Goal: Complete application form: Complete application form

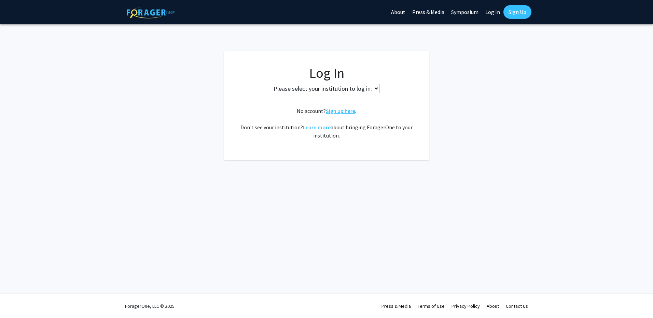
select select
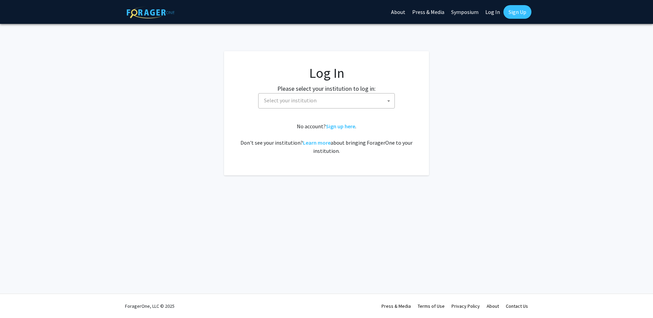
click at [329, 103] on span "Select your institution" at bounding box center [327, 101] width 133 height 14
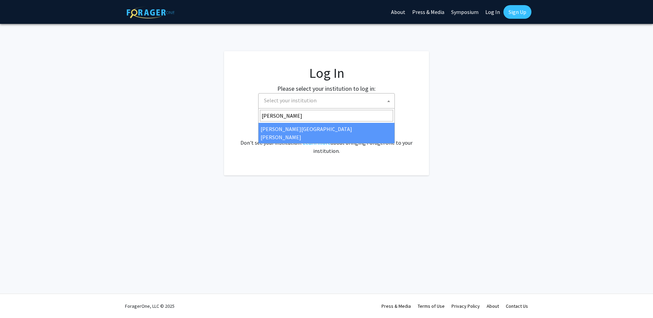
type input "john"
select select "1"
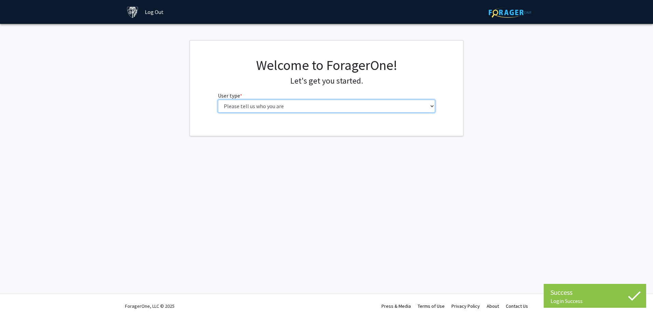
click at [296, 108] on select "Please tell us who you are Undergraduate Student Master's Student Doctoral Cand…" at bounding box center [326, 106] width 217 height 13
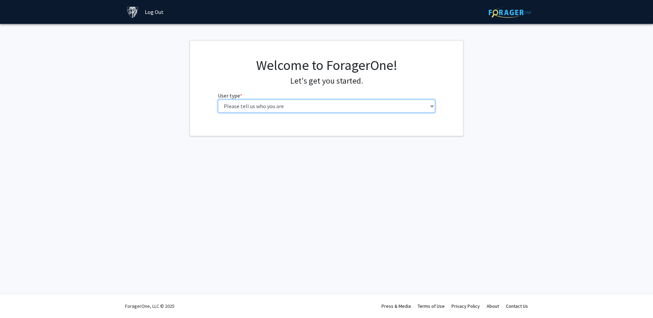
select select "6: adminAssistant"
click at [218, 100] on select "Please tell us who you are Undergraduate Student Master's Student Doctoral Cand…" at bounding box center [326, 106] width 217 height 13
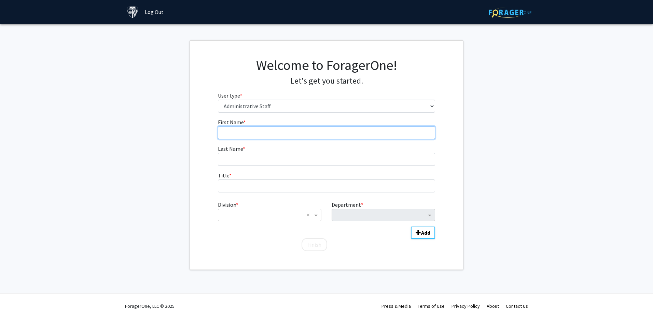
click at [258, 133] on input "First Name * required" at bounding box center [326, 132] width 217 height 13
type input "[PERSON_NAME]"
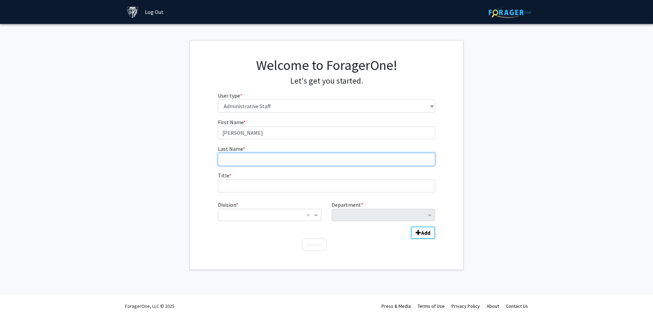
click at [256, 160] on input "Last Name * required" at bounding box center [326, 159] width 217 height 13
type input "[PERSON_NAME]"
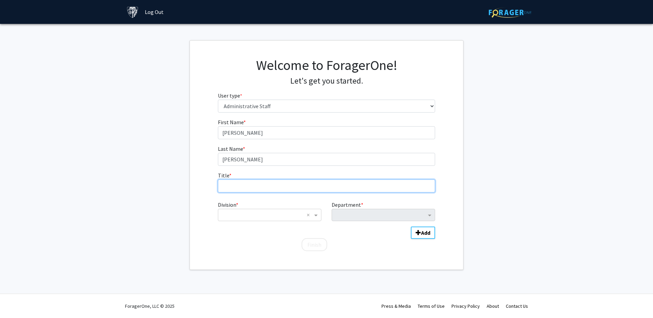
click at [245, 187] on input "Title * required" at bounding box center [326, 186] width 217 height 13
type input "Academic Advisor"
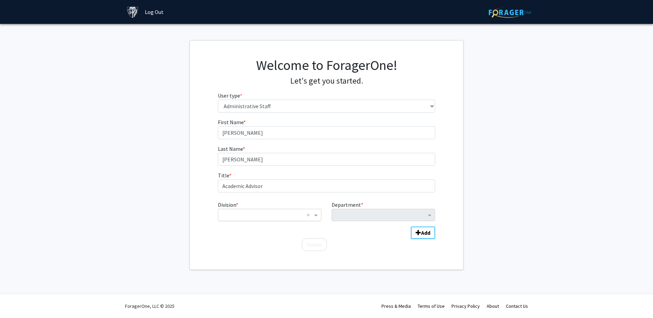
click at [266, 217] on input "Division" at bounding box center [263, 215] width 82 height 8
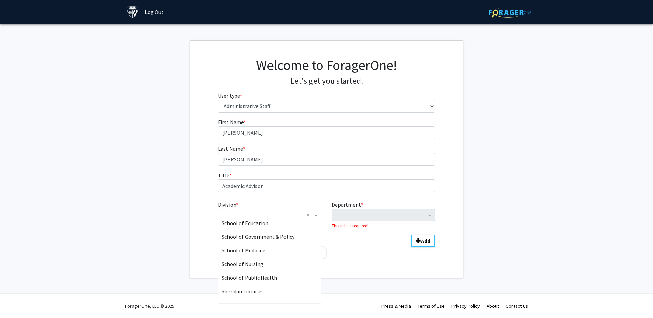
scroll to position [164, 0]
click at [257, 298] on span "[PERSON_NAME] School of Engineering" at bounding box center [269, 296] width 94 height 7
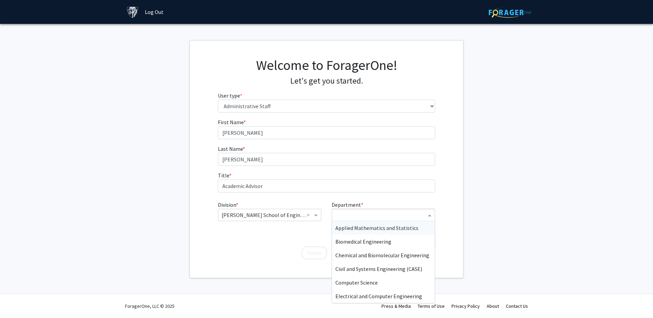
click at [394, 214] on input "Department" at bounding box center [380, 215] width 91 height 8
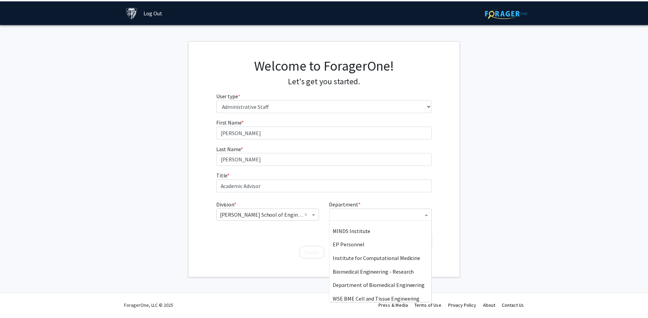
scroll to position [778, 0]
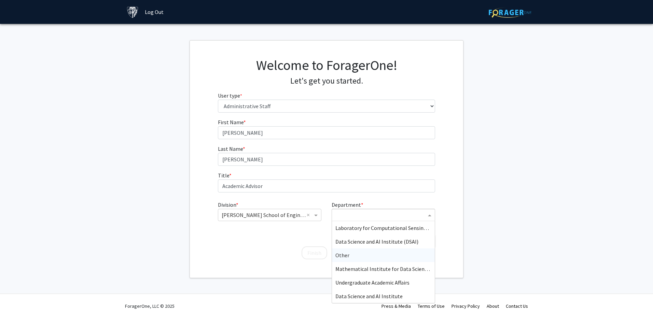
click at [343, 258] on span "Other" at bounding box center [342, 255] width 14 height 7
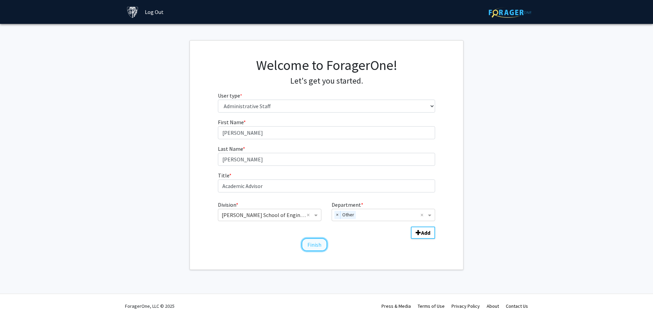
click at [315, 246] on button "Finish" at bounding box center [314, 244] width 26 height 13
